Goal: Transaction & Acquisition: Obtain resource

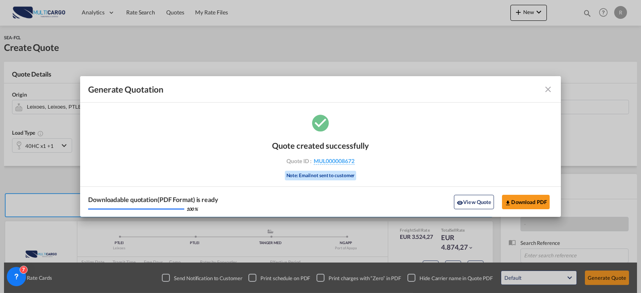
scroll to position [89, 0]
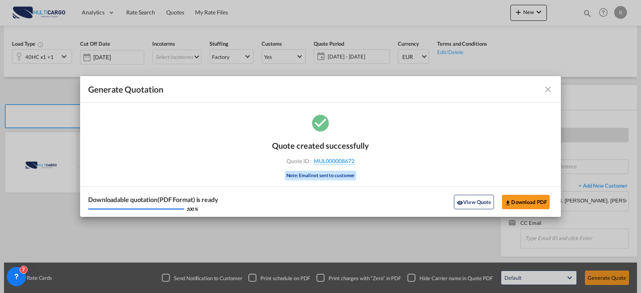
click at [552, 90] on md-icon "icon-close fg-AAA8AD cursor m-0" at bounding box center [549, 90] width 10 height 10
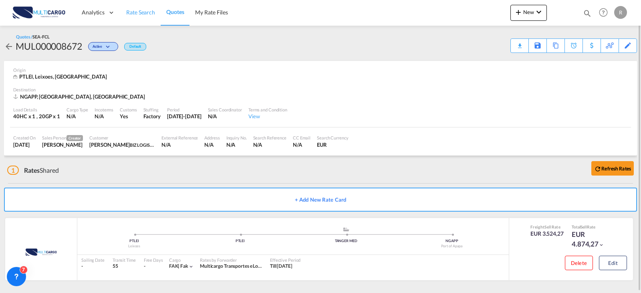
click at [136, 12] on span "Rate Search" at bounding box center [140, 12] width 29 height 7
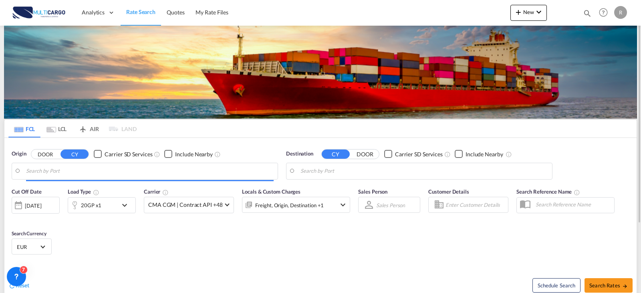
type input "Leixoes, PTLEI"
type input "[GEOGRAPHIC_DATA], AUSYD"
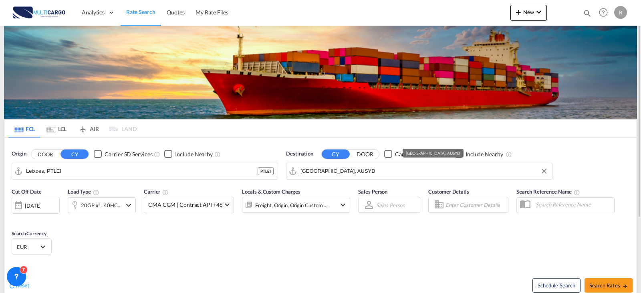
click at [364, 176] on input "[GEOGRAPHIC_DATA], AUSYD" at bounding box center [425, 171] width 248 height 12
click at [337, 189] on div "Osaka [GEOGRAPHIC_DATA] JPOSA" at bounding box center [363, 193] width 152 height 24
type input "[GEOGRAPHIC_DATA], [GEOGRAPHIC_DATA]"
click at [419, 237] on div "Cut Off Date [DATE] [DATE] Load Type 20GP x1, 40HC x1 Carrier CMA CGM | Contrac…" at bounding box center [320, 223] width 632 height 78
click at [111, 201] on div "20GP x1, 40HC x1" at bounding box center [101, 205] width 41 height 11
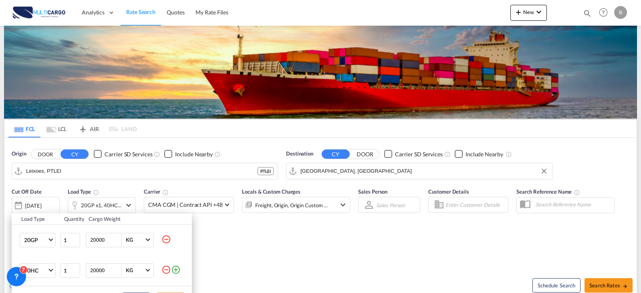
click at [167, 238] on md-icon "icon-minus-circle-outline" at bounding box center [167, 239] width 10 height 10
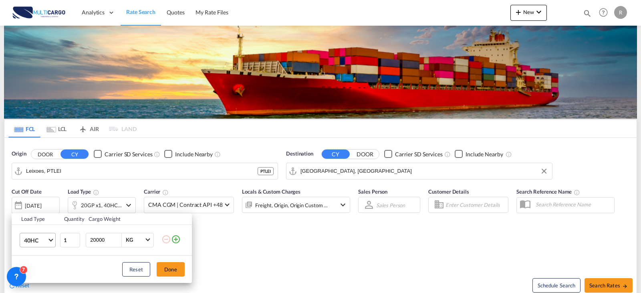
click at [50, 244] on md-select-value "40HC" at bounding box center [39, 240] width 32 height 14
click at [41, 200] on md-option "20GP" at bounding box center [45, 196] width 55 height 19
click at [175, 266] on button "Done" at bounding box center [171, 269] width 28 height 14
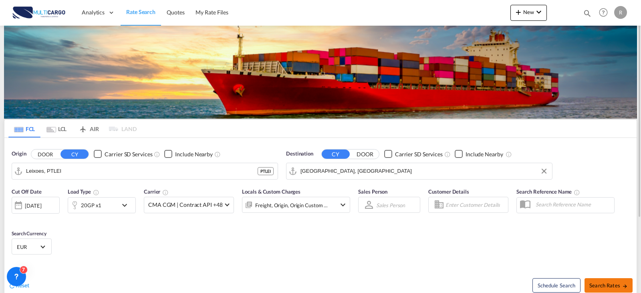
click at [628, 280] on button "Search Rates" at bounding box center [609, 285] width 48 height 14
type input "PTLEI to JPOSA / [DATE]"
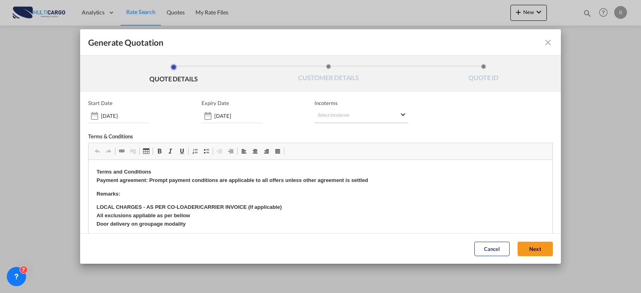
click at [315, 116] on md-select "Select Incoterms FAS - import Free Alongside Ship CPT - import Carrier Paid to …" at bounding box center [361, 116] width 93 height 14
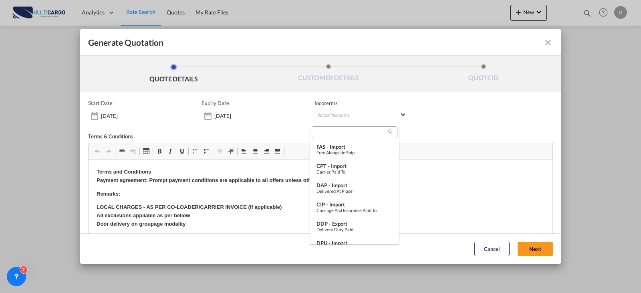
drag, startPoint x: 171, startPoint y: 97, endPoint x: 190, endPoint y: 103, distance: 19.9
click at [172, 98] on md-backdrop at bounding box center [320, 146] width 641 height 293
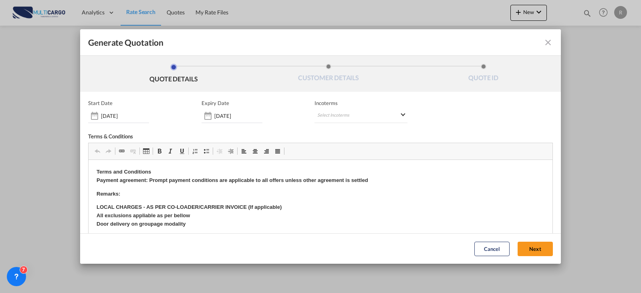
click at [222, 108] on div "[DATE]" at bounding box center [232, 114] width 61 height 17
click at [224, 115] on input "[DATE]" at bounding box center [238, 116] width 48 height 6
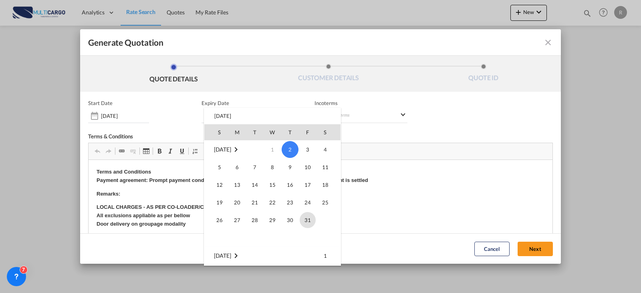
click at [300, 218] on span "31" at bounding box center [308, 220] width 16 height 16
type input "[DATE]"
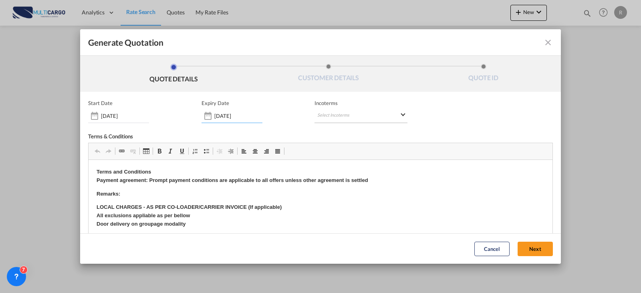
click at [327, 120] on md-select "Select Incoterms" at bounding box center [361, 116] width 93 height 14
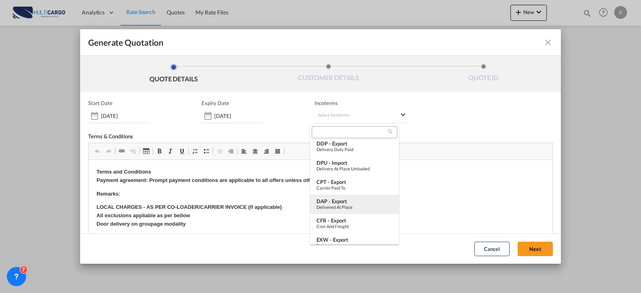
scroll to position [120, 0]
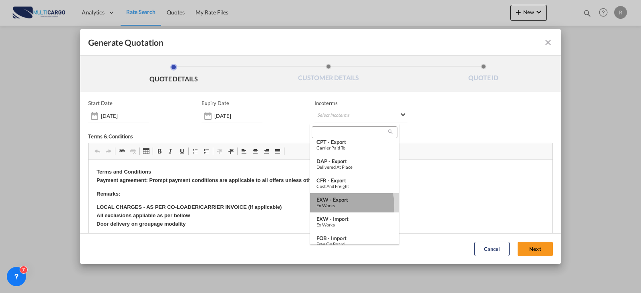
drag, startPoint x: 339, startPoint y: 205, endPoint x: 313, endPoint y: 61, distance: 145.8
click at [339, 205] on div "Ex Works" at bounding box center [355, 205] width 76 height 5
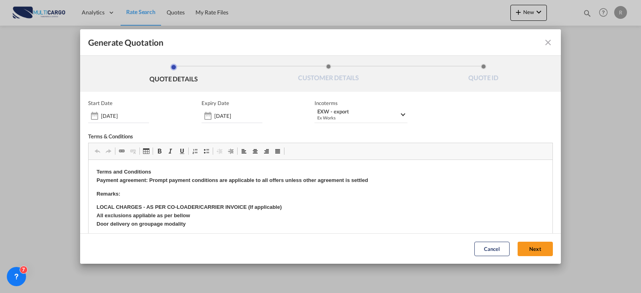
click at [518, 253] on button "Next" at bounding box center [535, 249] width 35 height 14
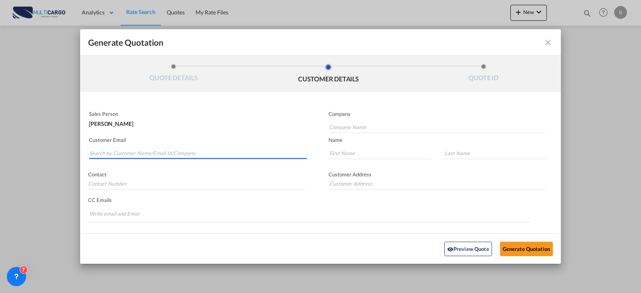
click at [156, 158] on md-autocomplete-wrap "Generate QuotationQUOTE ..." at bounding box center [198, 151] width 218 height 16
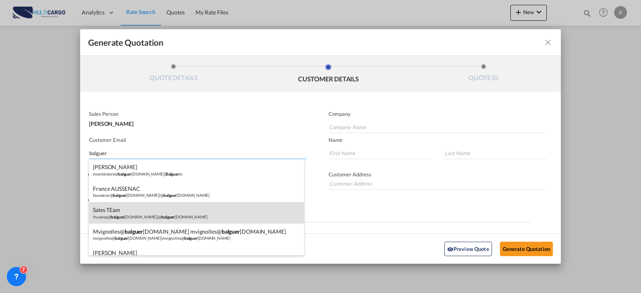
type input "balguer"
click at [181, 220] on div "Sales TEam lhusenaj@ balguer [DOMAIN_NAME] | @ balguer [DOMAIN_NAME]" at bounding box center [196, 213] width 215 height 22
type input "@[DOMAIN_NAME]"
type input "[EMAIL_ADDRESS][DOMAIN_NAME]"
type input "Sales"
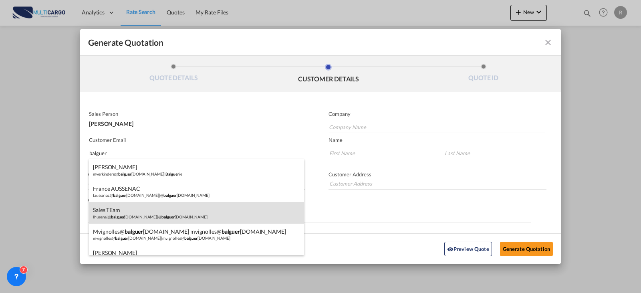
type input "TEam"
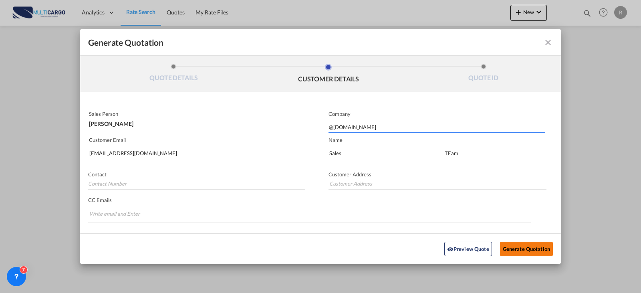
click at [517, 251] on button "Generate Quotation" at bounding box center [526, 248] width 53 height 14
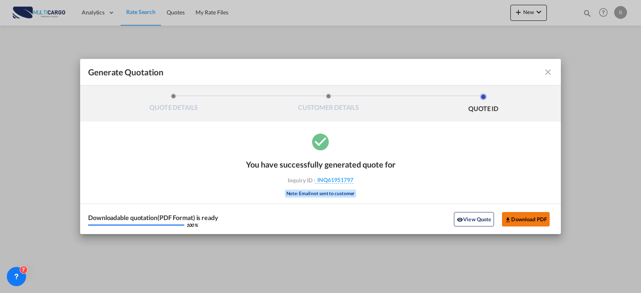
click at [522, 221] on button "Download PDF" at bounding box center [526, 219] width 48 height 14
click at [546, 73] on md-icon "icon-close fg-AAA8AD cursor m-0" at bounding box center [549, 72] width 10 height 10
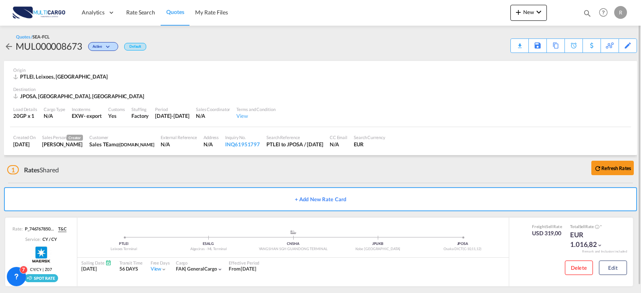
click at [580, 114] on div "Load Details 20GP x 1 Cargo Type N/A Incoterms EXW - export Customs Yes Stuffin…" at bounding box center [320, 113] width 621 height 27
click at [584, 98] on div "JPOSA, [GEOGRAPHIC_DATA], [GEOGRAPHIC_DATA]" at bounding box center [320, 96] width 615 height 7
click at [619, 105] on div "Load Details 20GP x 1 Cargo Type N/A Incoterms EXW - export Customs Yes Stuffin…" at bounding box center [320, 113] width 621 height 27
click at [113, 107] on div "Customs" at bounding box center [116, 109] width 17 height 6
drag, startPoint x: 641, startPoint y: 112, endPoint x: 630, endPoint y: 107, distance: 12.1
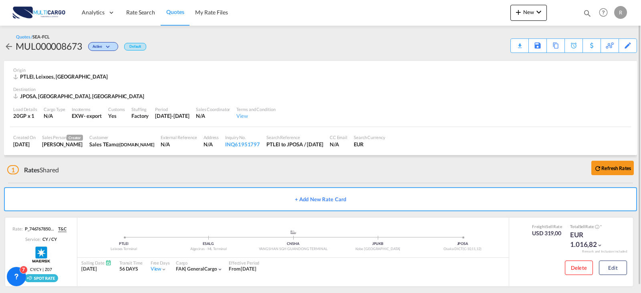
click at [641, 112] on div at bounding box center [641, 147] width 2 height 290
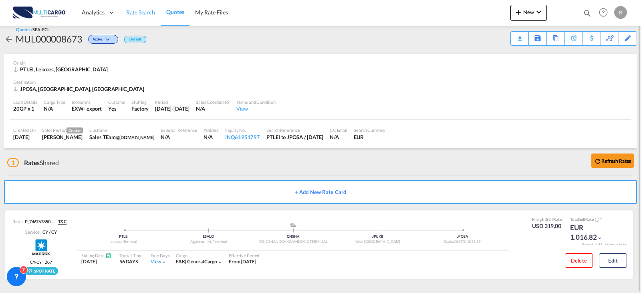
click at [143, 18] on link "Rate Search" at bounding box center [141, 13] width 40 height 26
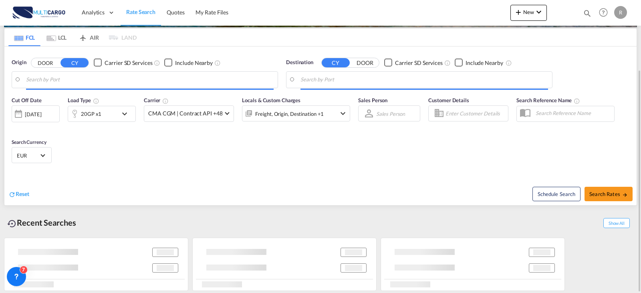
type input "Leixoes, PTLEI"
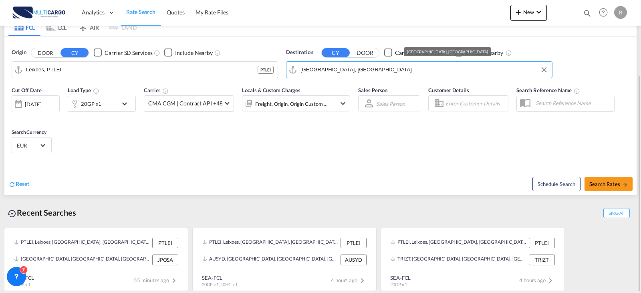
click at [334, 71] on input "[GEOGRAPHIC_DATA], [GEOGRAPHIC_DATA]" at bounding box center [425, 70] width 248 height 12
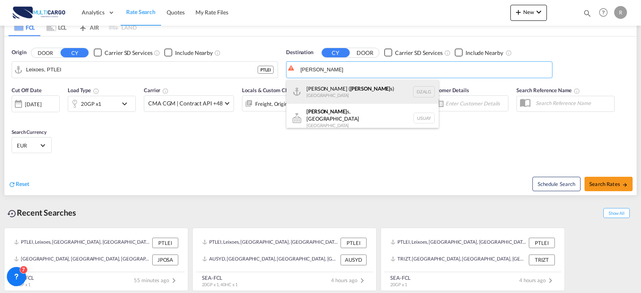
click at [319, 90] on div "[PERSON_NAME] ( [PERSON_NAME] s) [GEOGRAPHIC_DATA] [GEOGRAPHIC_DATA]" at bounding box center [363, 92] width 152 height 24
type input "[GEOGRAPHIC_DATA] ([GEOGRAPHIC_DATA]), DZALG"
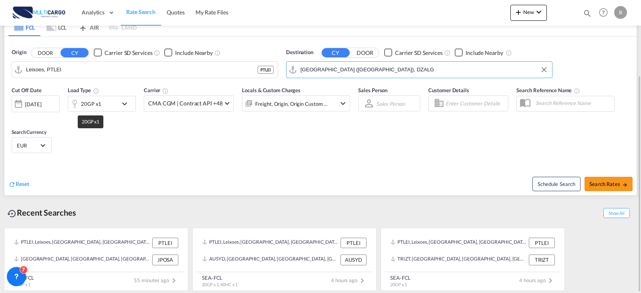
click at [92, 102] on div "20GP x1" at bounding box center [91, 103] width 20 height 11
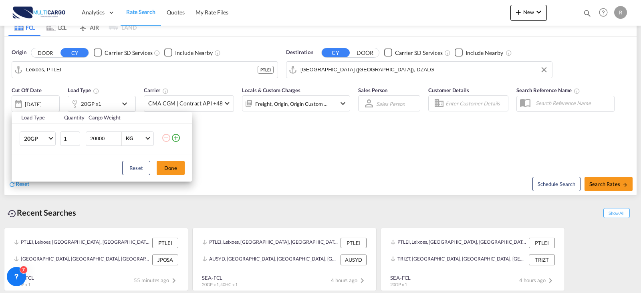
click at [177, 139] on md-icon "icon-plus-circle-outline" at bounding box center [176, 138] width 10 height 10
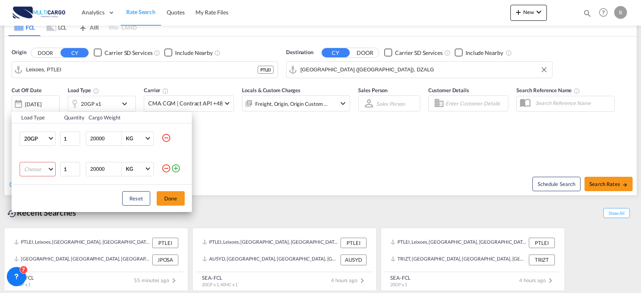
click at [30, 168] on md-select "Choose 20GP 40GP 40HC 45HC 20RE 40RE 40HR 20OT 40OT 20FR 40FR 40NR 20NR 45S 20T…" at bounding box center [38, 169] width 36 height 14
click at [36, 208] on div "40HC" at bounding box center [31, 207] width 14 height 7
click at [186, 203] on div "Reset Done" at bounding box center [102, 198] width 180 height 27
click at [169, 202] on button "Done" at bounding box center [171, 198] width 28 height 14
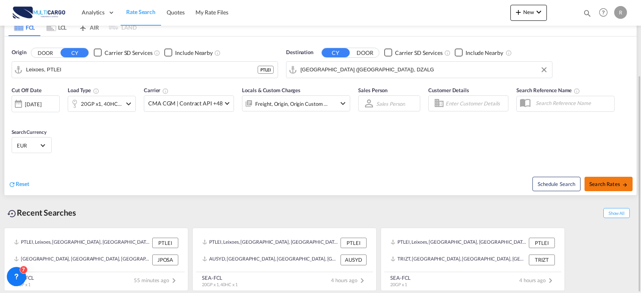
click at [624, 181] on span "Search Rates" at bounding box center [609, 184] width 38 height 6
type input "PTLEI to DZALG / [DATE]"
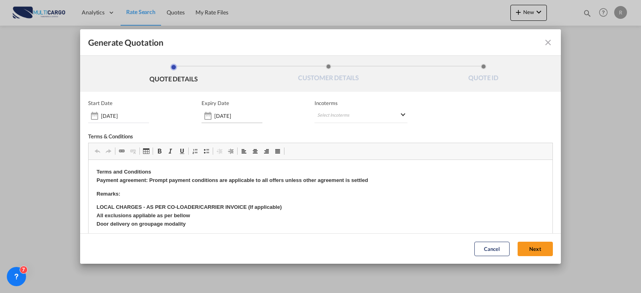
click at [238, 116] on input "[DATE]" at bounding box center [238, 116] width 48 height 6
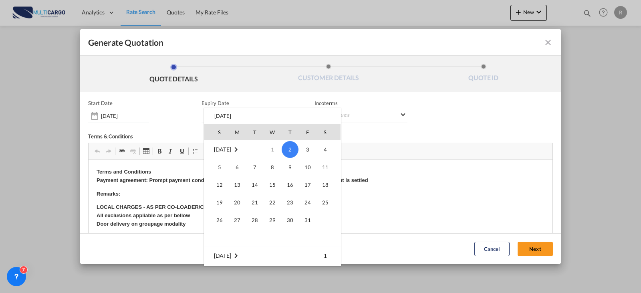
click at [299, 222] on td "31" at bounding box center [308, 220] width 18 height 18
type input "[DATE]"
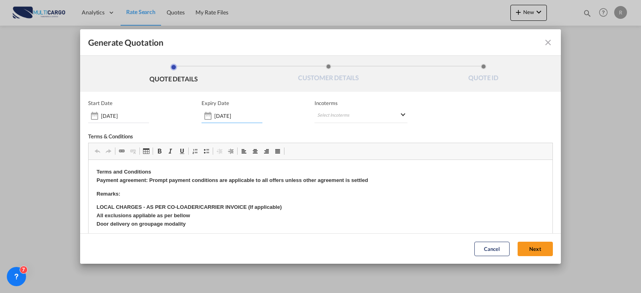
click at [239, 118] on input "[DATE]" at bounding box center [238, 116] width 48 height 6
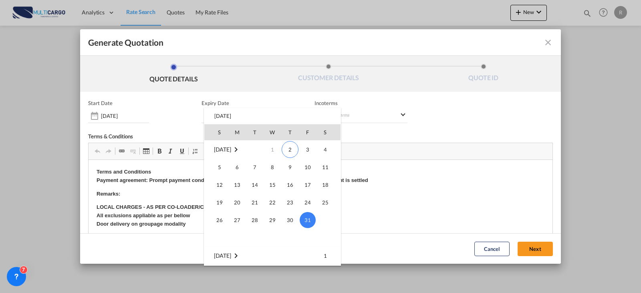
drag, startPoint x: 313, startPoint y: 117, endPoint x: 320, endPoint y: 116, distance: 7.8
click at [313, 117] on div "S M T W T F S [DATE] 1 2 3 4 5 6 7 8 9 10 11 12 13 14 15 16 17 18 19 20 21 22 2…" at bounding box center [272, 187] width 137 height 158
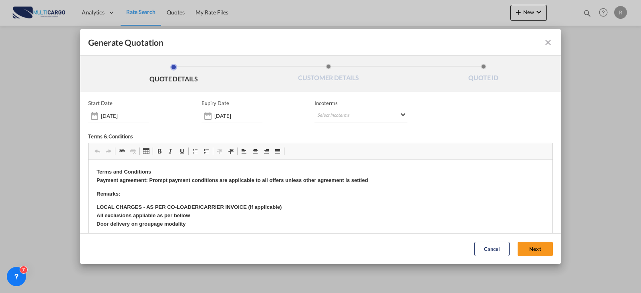
click at [336, 115] on md-select "Select Incoterms FAS - import Free Alongside Ship CPT - import Carrier Paid to …" at bounding box center [361, 116] width 93 height 14
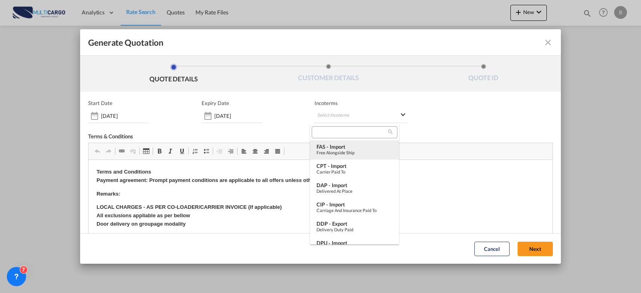
type md-option "[object Object]"
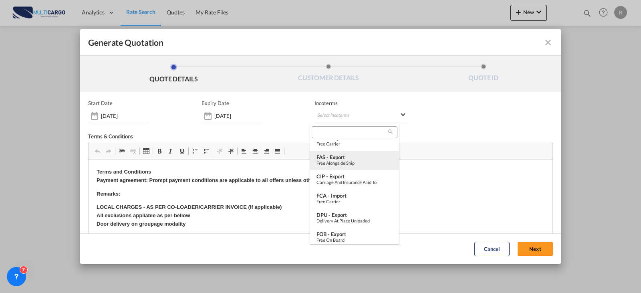
scroll to position [300, 0]
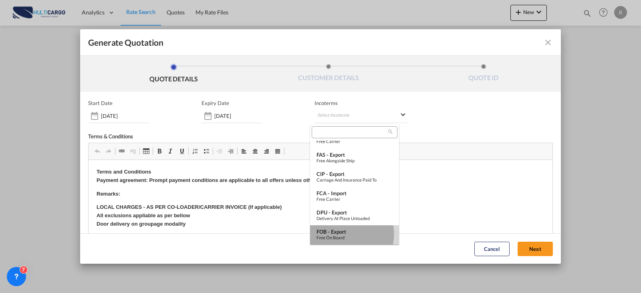
click at [340, 234] on div "FOB - export" at bounding box center [355, 231] width 76 height 6
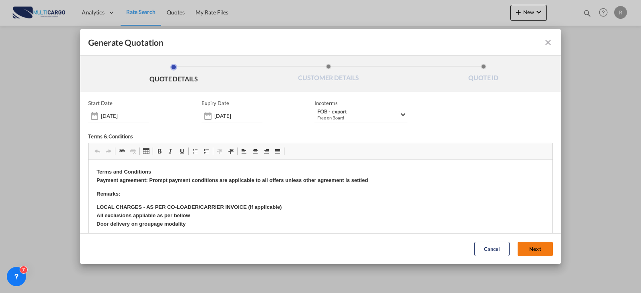
click at [518, 247] on button "Next" at bounding box center [535, 249] width 35 height 14
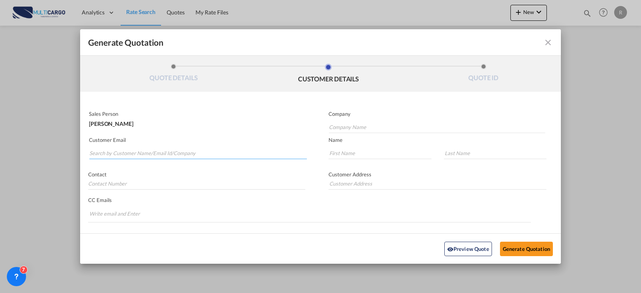
click at [206, 157] on input "Search by Customer Name/Email Id/Company" at bounding box center [198, 153] width 218 height 12
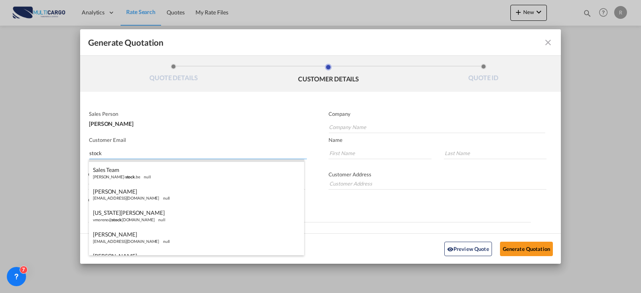
scroll to position [55, 0]
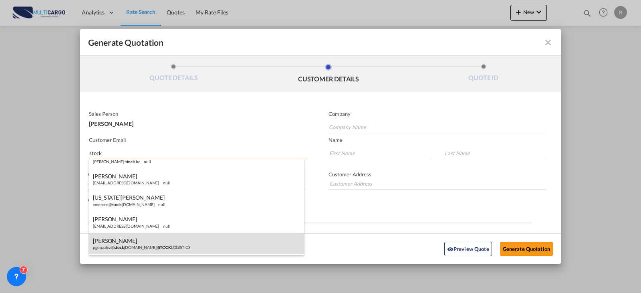
type input "stock"
click at [111, 244] on div "[PERSON_NAME] pgonzalez@ stock [DOMAIN_NAME] | STOCK LOGISTICS" at bounding box center [196, 244] width 215 height 22
type input "STOCK LOGISTICS"
type input "[EMAIL_ADDRESS][DOMAIN_NAME]"
type input "[PERSON_NAME]"
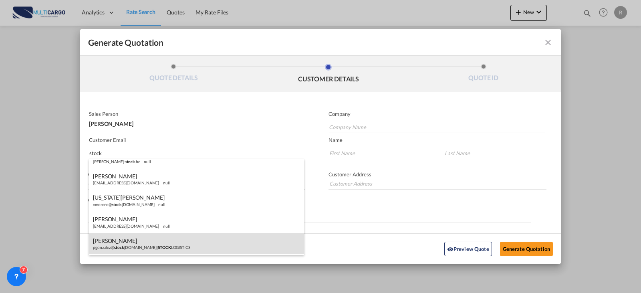
type input "[PERSON_NAME]"
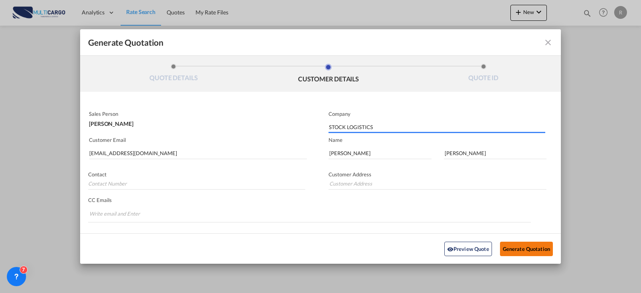
click at [512, 249] on button "Generate Quotation" at bounding box center [526, 248] width 53 height 14
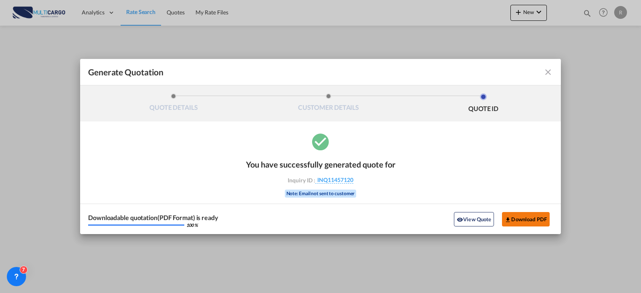
click at [513, 218] on button "Download PDF" at bounding box center [526, 219] width 48 height 14
click at [552, 71] on md-icon "icon-close fg-AAA8AD cursor m-0" at bounding box center [549, 72] width 10 height 10
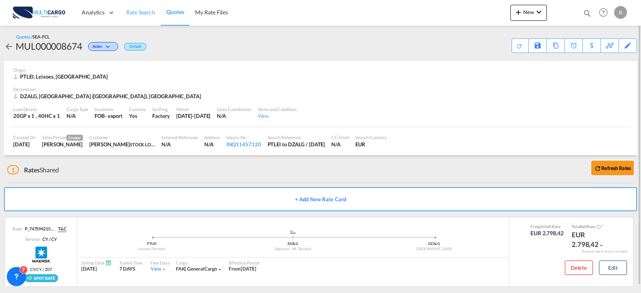
click at [152, 13] on span "Rate Search" at bounding box center [140, 12] width 29 height 7
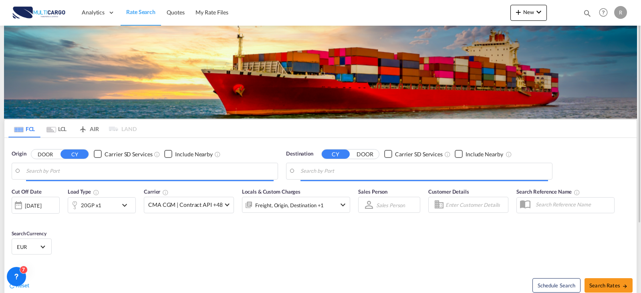
type input "Leixoes, PTLEI"
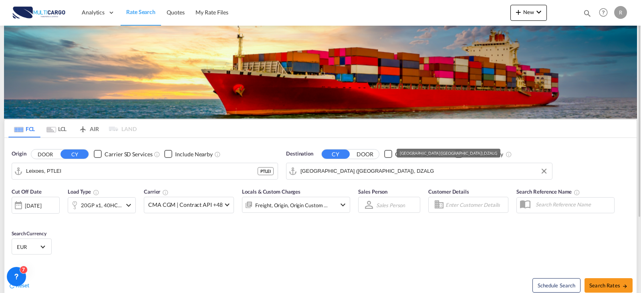
click at [354, 176] on input "[GEOGRAPHIC_DATA] ([GEOGRAPHIC_DATA]), DZALG" at bounding box center [425, 171] width 248 height 12
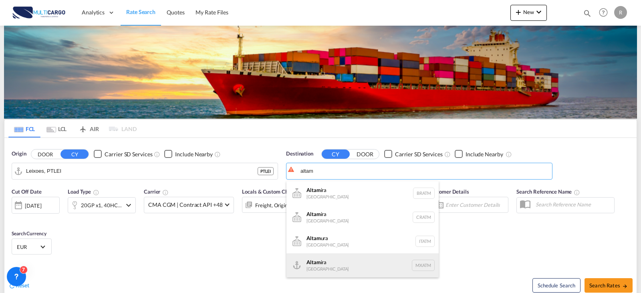
click at [348, 265] on div "[PERSON_NAME] [GEOGRAPHIC_DATA] MXATM" at bounding box center [363, 265] width 152 height 24
type input "Altamira, MXATM"
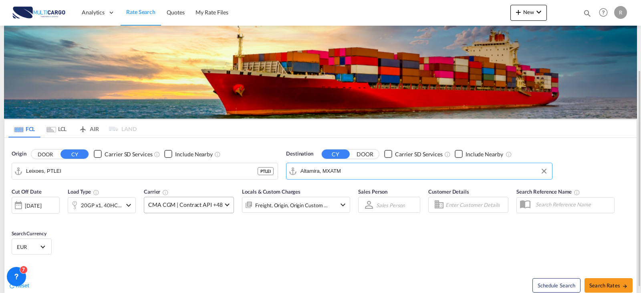
scroll to position [40, 0]
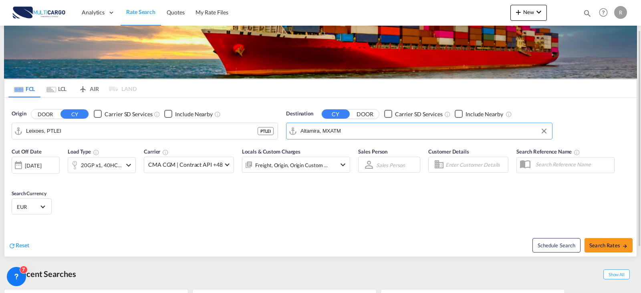
click at [137, 164] on div "Cut Off Date [DATE] [DATE] Load Type 20GP x1, 40HC x1 Carrier CMA CGM | Contrac…" at bounding box center [181, 165] width 339 height 34
click at [128, 164] on md-icon "icon-chevron-down" at bounding box center [129, 165] width 10 height 10
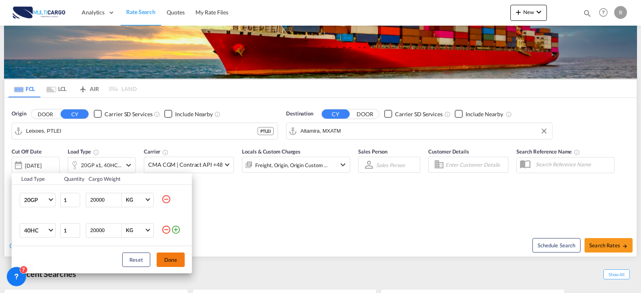
click at [164, 228] on md-icon "icon-minus-circle-outline" at bounding box center [167, 230] width 10 height 10
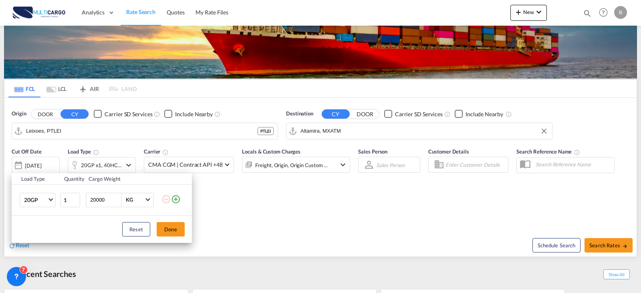
click at [176, 236] on div "Reset Done" at bounding box center [102, 229] width 180 height 27
drag, startPoint x: 180, startPoint y: 232, endPoint x: 443, endPoint y: 242, distance: 263.5
click at [188, 231] on div "Reset Done" at bounding box center [102, 229] width 180 height 27
click at [172, 230] on button "Done" at bounding box center [171, 229] width 28 height 14
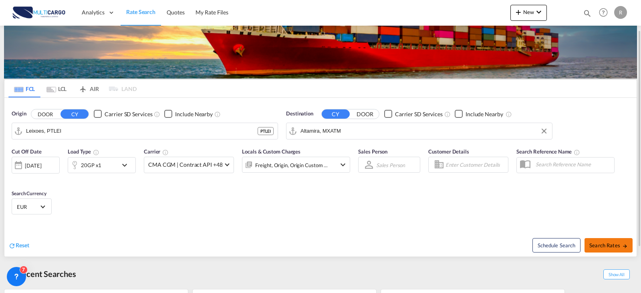
click at [613, 245] on span "Search Rates" at bounding box center [609, 245] width 38 height 6
type input "PTLEI to MXATM / [DATE]"
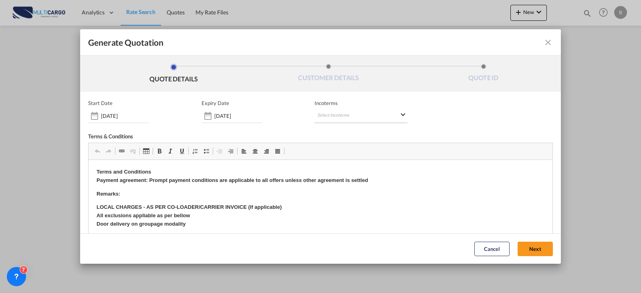
click at [361, 116] on md-select "Select Incoterms FAS - import Free Alongside Ship CPT - import Carrier Paid to …" at bounding box center [361, 116] width 93 height 14
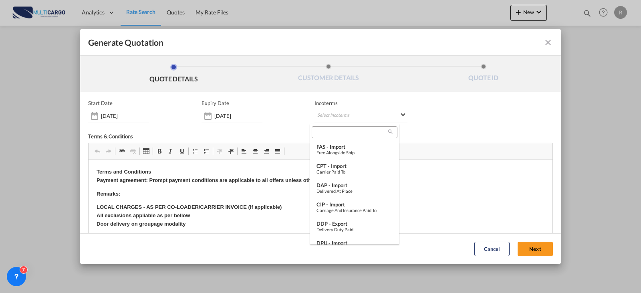
type md-option "[object Object]"
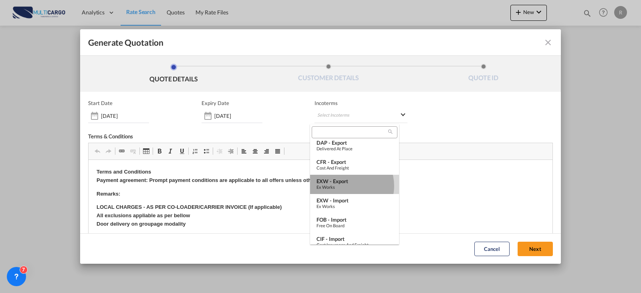
drag, startPoint x: 345, startPoint y: 186, endPoint x: 256, endPoint y: 23, distance: 185.5
click at [345, 186] on div "Ex Works" at bounding box center [355, 186] width 76 height 5
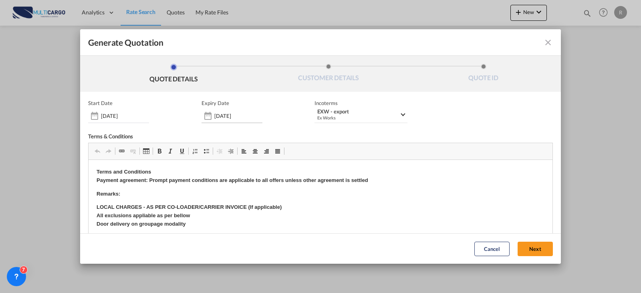
click at [222, 118] on input "[DATE]" at bounding box center [238, 116] width 48 height 6
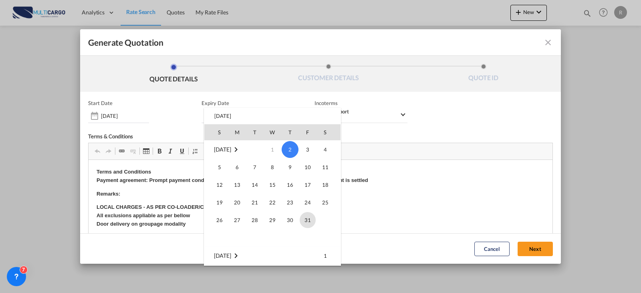
click at [302, 219] on span "31" at bounding box center [308, 220] width 16 height 16
type input "[DATE]"
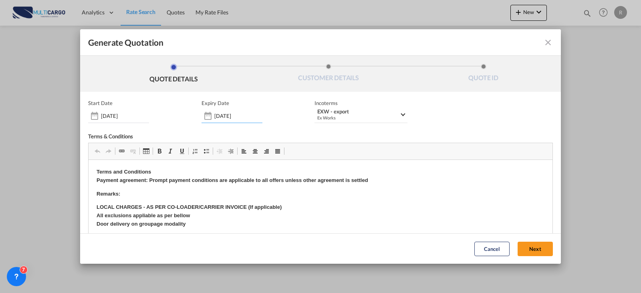
scroll to position [80, 0]
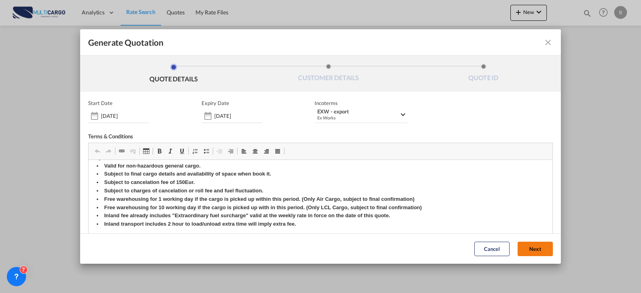
click at [532, 253] on button "Next" at bounding box center [535, 249] width 35 height 14
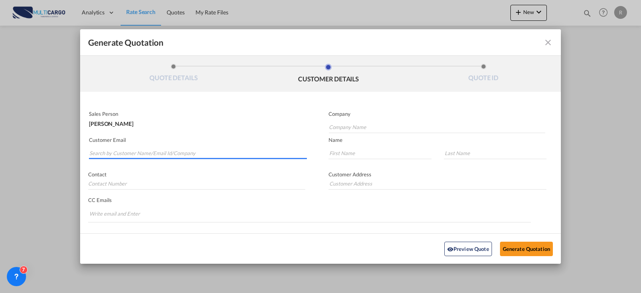
click at [188, 155] on input "Search by Customer Name/Email Id/Company" at bounding box center [198, 153] width 218 height 12
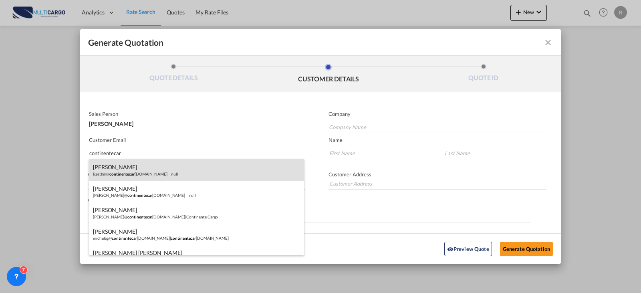
type input "continentecar"
click at [178, 164] on div "[PERSON_NAME] lizethm@ continentecar [DOMAIN_NAME] null" at bounding box center [196, 170] width 215 height 22
type input "[EMAIL_ADDRESS][DOMAIN_NAME]"
type input "[PERSON_NAME]"
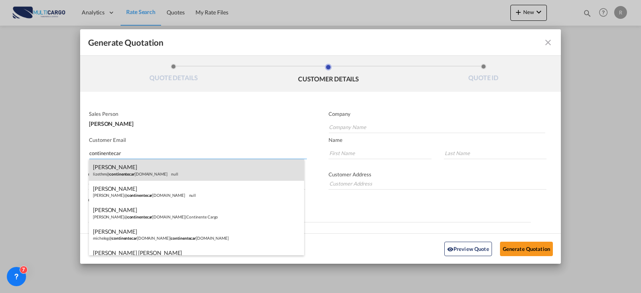
type input "[PERSON_NAME]"
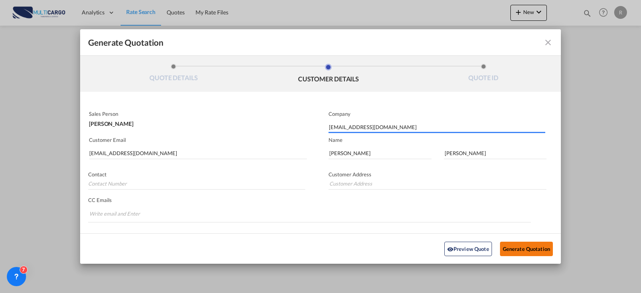
click at [535, 244] on button "Generate Quotation" at bounding box center [526, 248] width 53 height 14
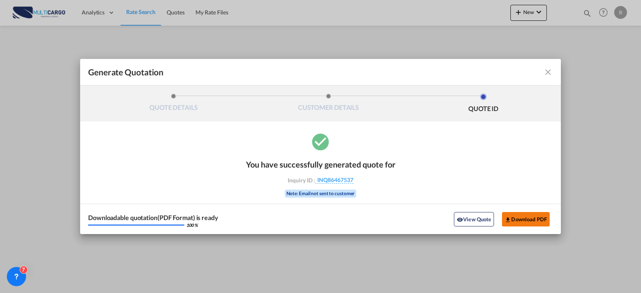
click at [532, 222] on button "Download PDF" at bounding box center [526, 219] width 48 height 14
